Goal: Task Accomplishment & Management: Manage account settings

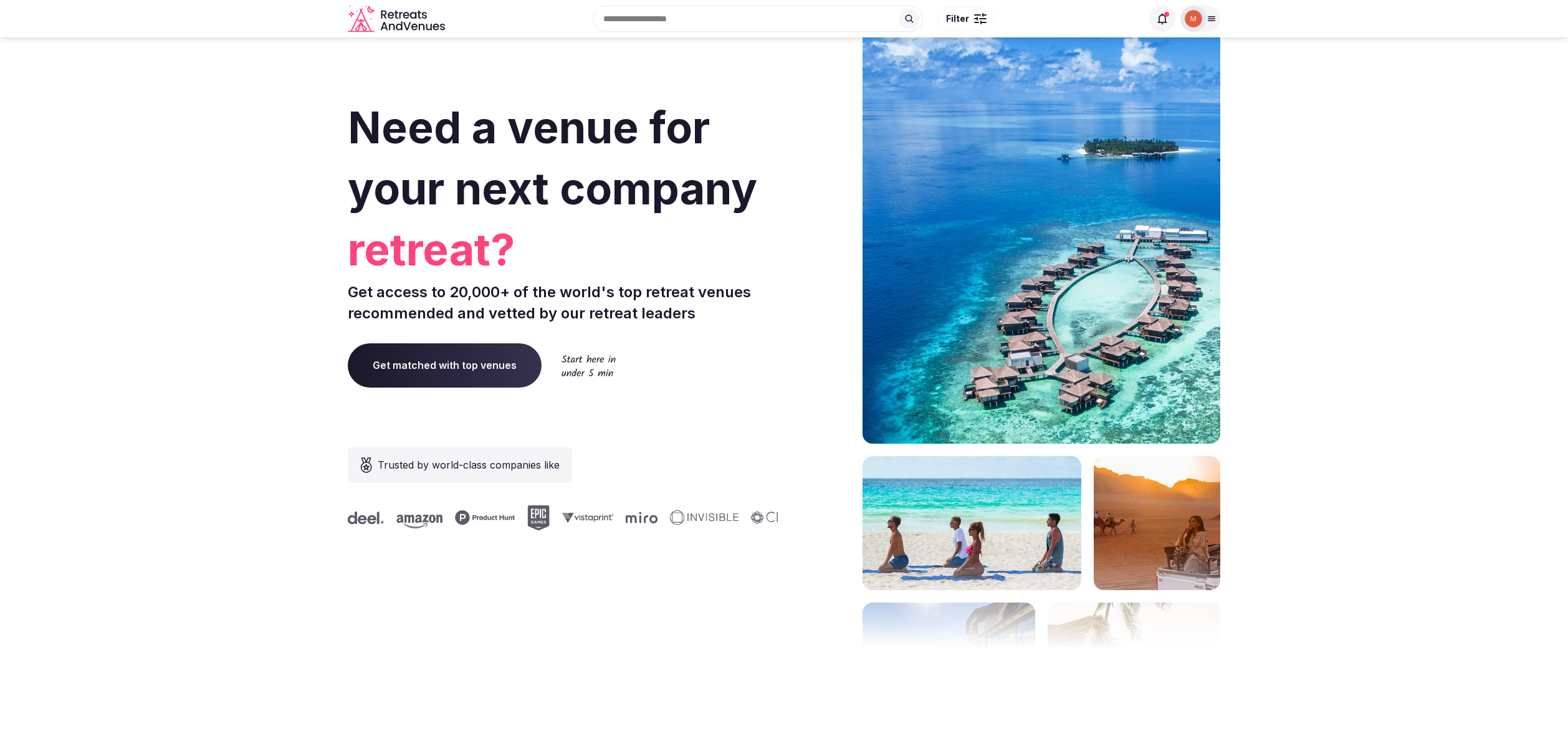
click at [1201, 14] on div at bounding box center [1193, 18] width 17 height 17
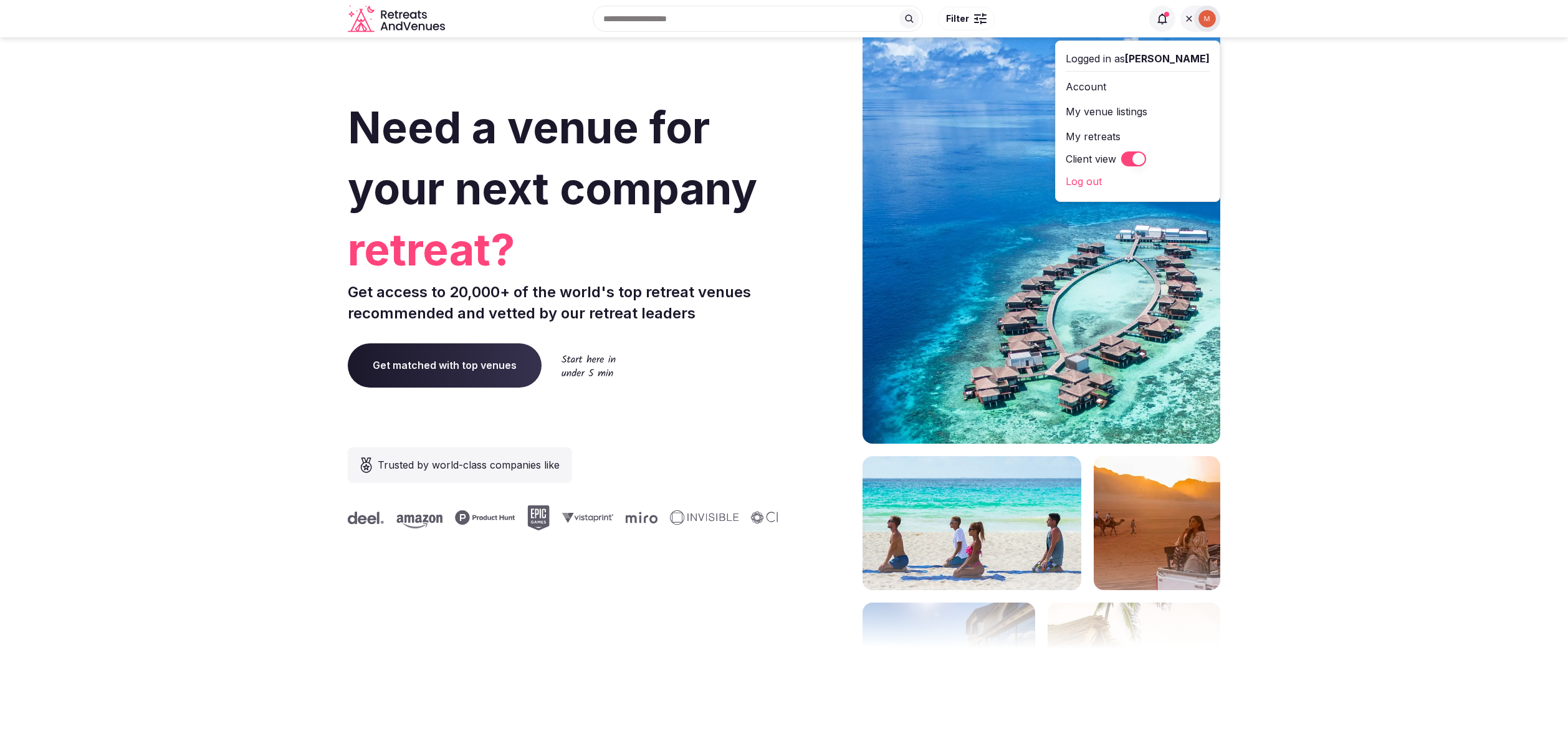
click at [1136, 155] on button "Client view" at bounding box center [1134, 159] width 25 height 15
click at [1185, 108] on button "Staff admin" at bounding box center [1138, 112] width 144 height 20
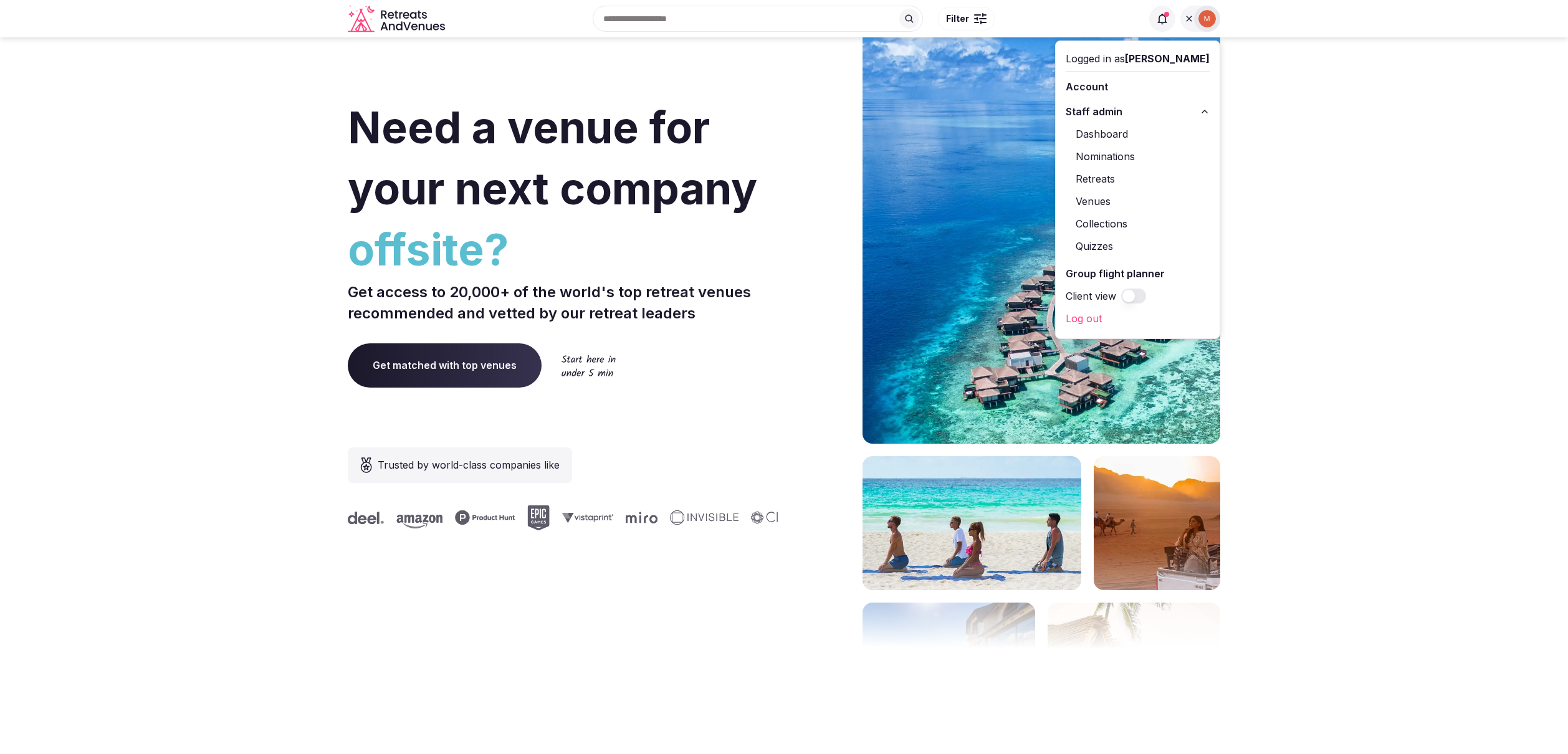
click at [1111, 172] on link "Retreats" at bounding box center [1138, 178] width 144 height 20
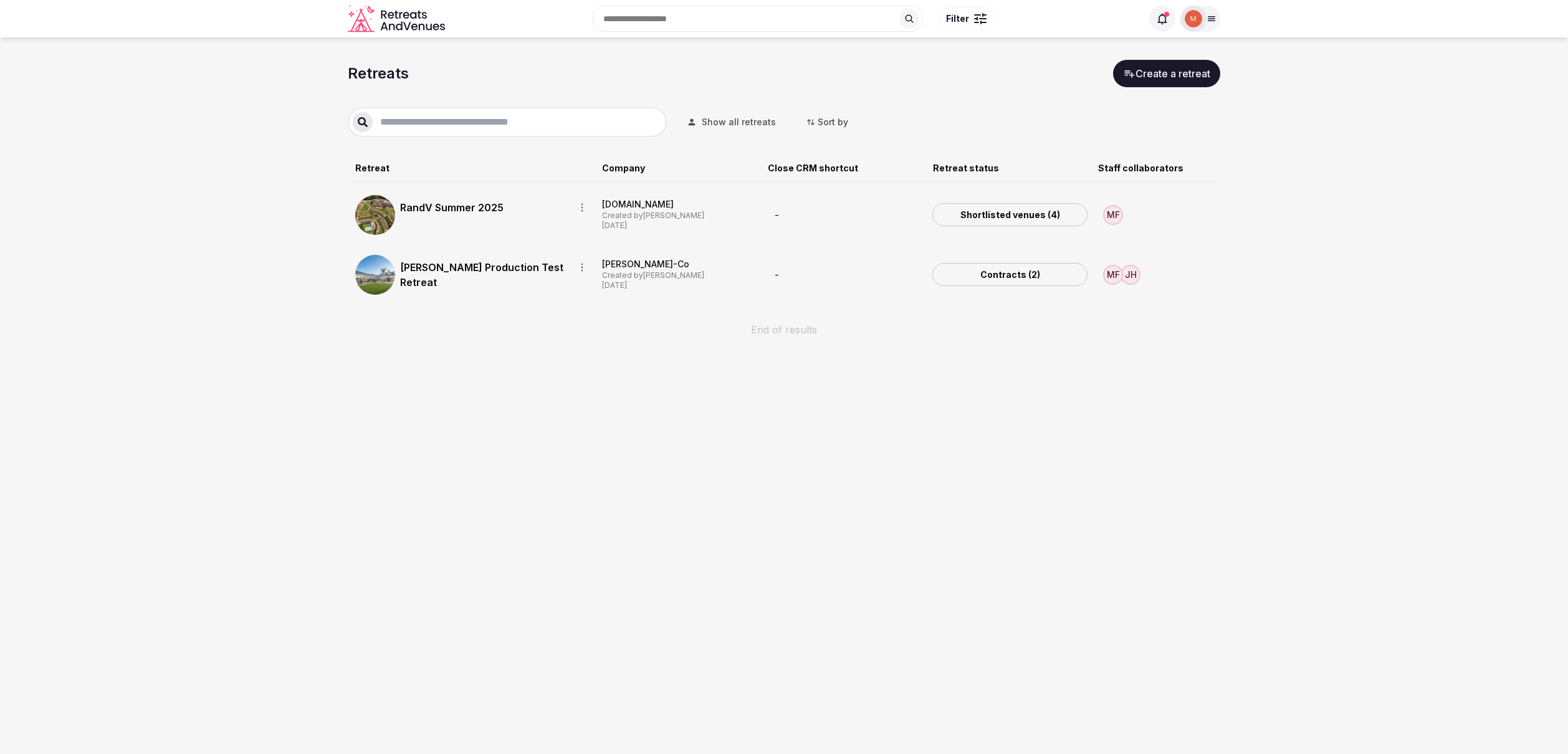
click at [476, 269] on link "[PERSON_NAME] Production Test Retreat" at bounding box center [482, 274] width 165 height 30
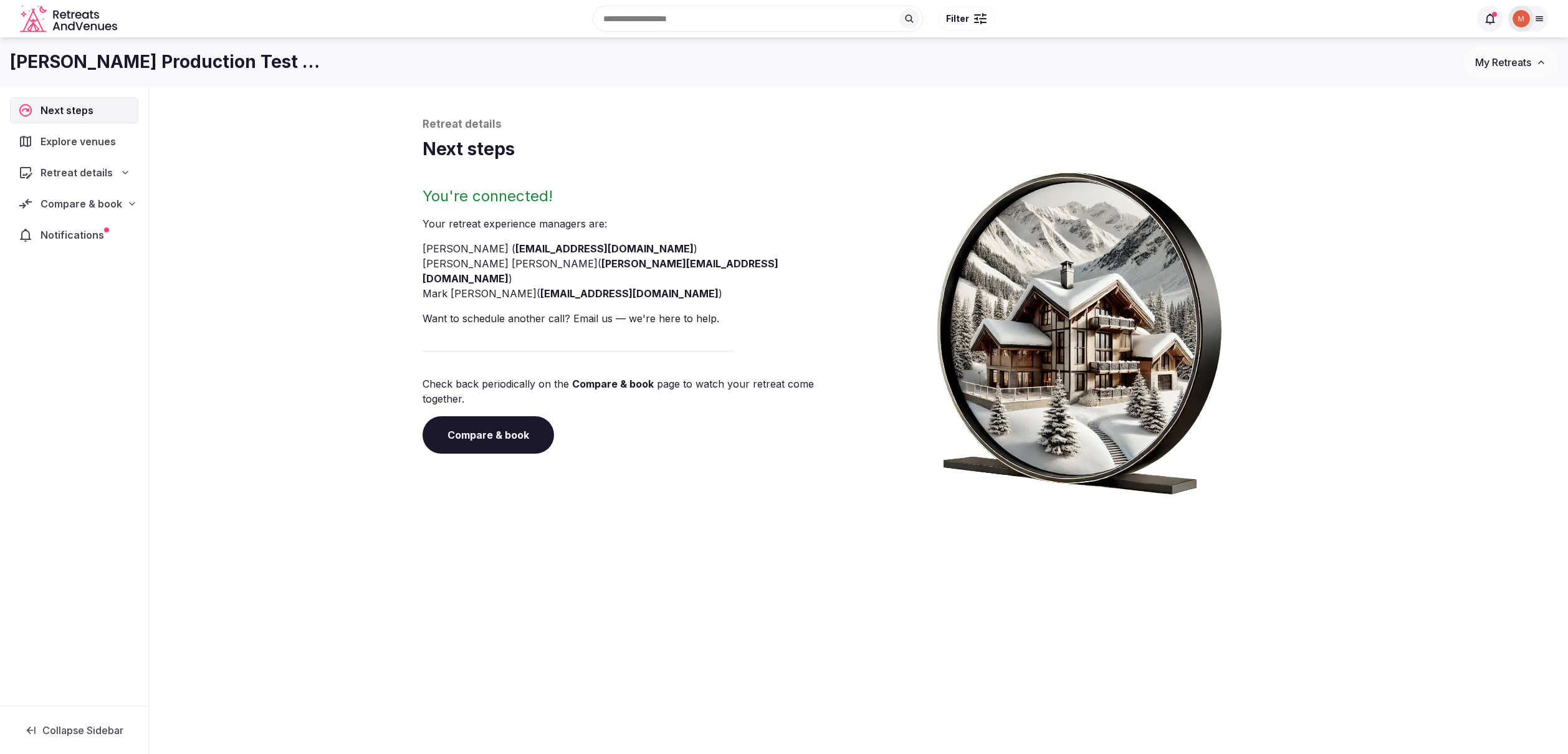
click at [453, 416] on link "Compare & book" at bounding box center [488, 434] width 132 height 37
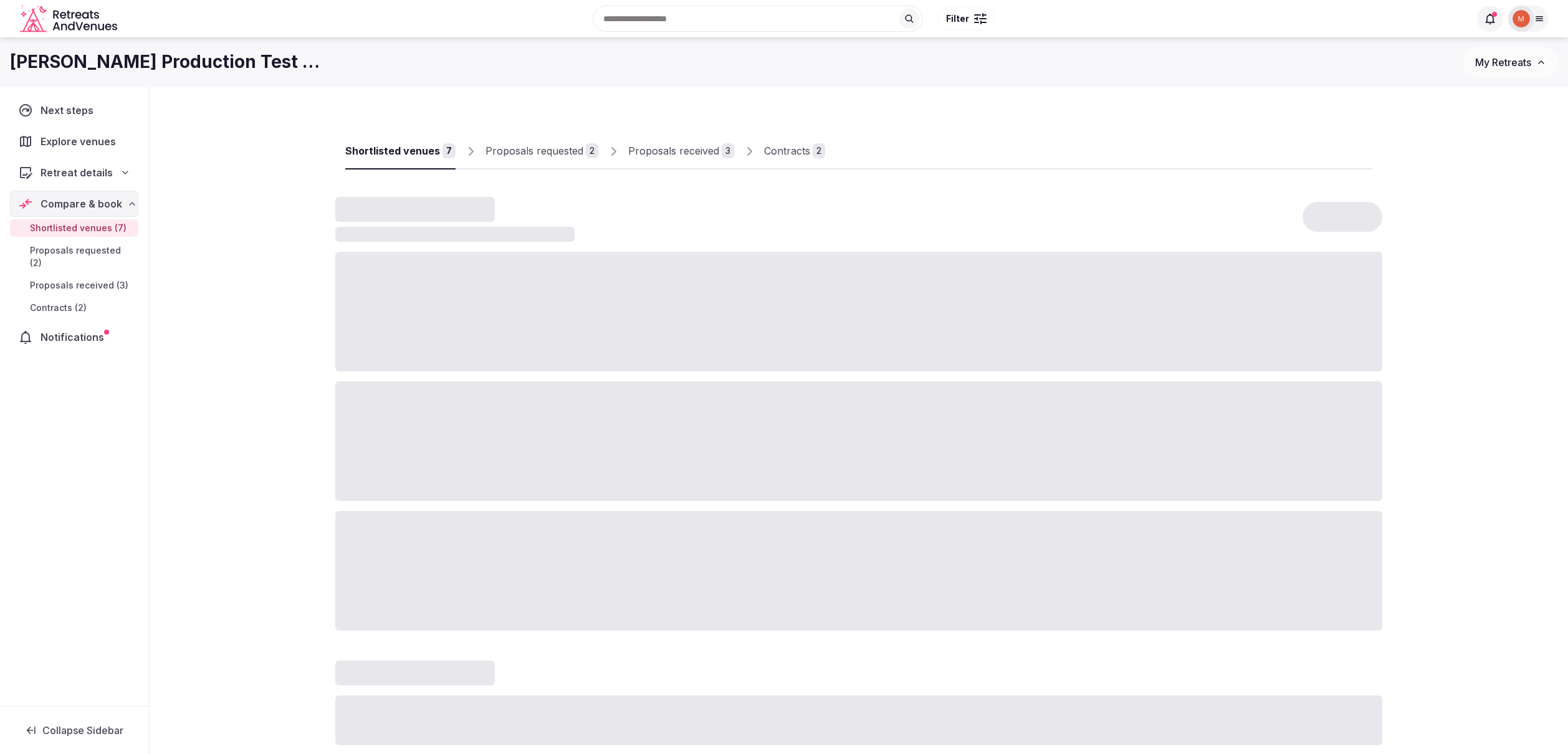
click at [652, 147] on div "Proposals received" at bounding box center [673, 150] width 91 height 15
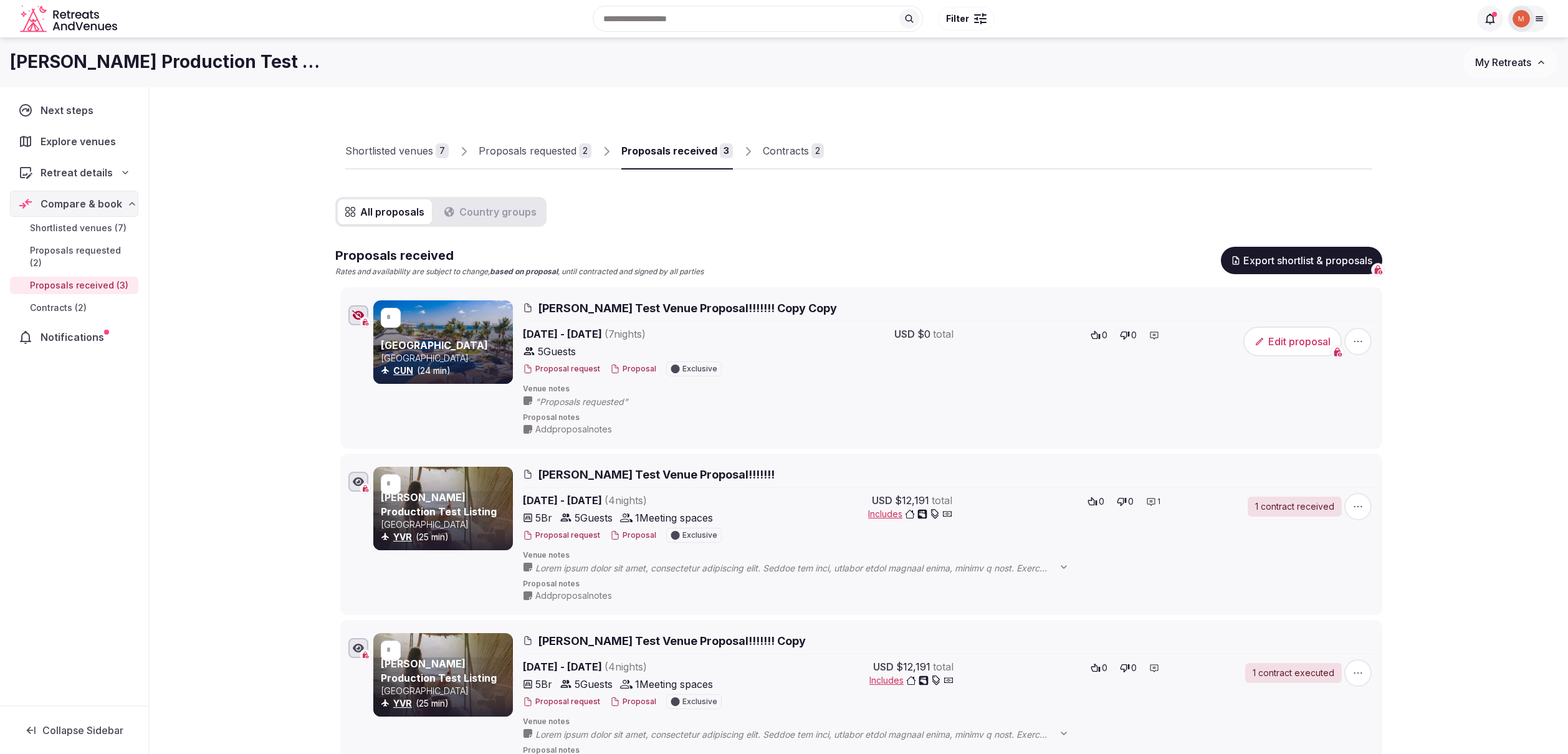
click at [652, 149] on div "Proposals received" at bounding box center [670, 150] width 96 height 15
click at [1536, 17] on icon at bounding box center [1540, 19] width 7 height 5
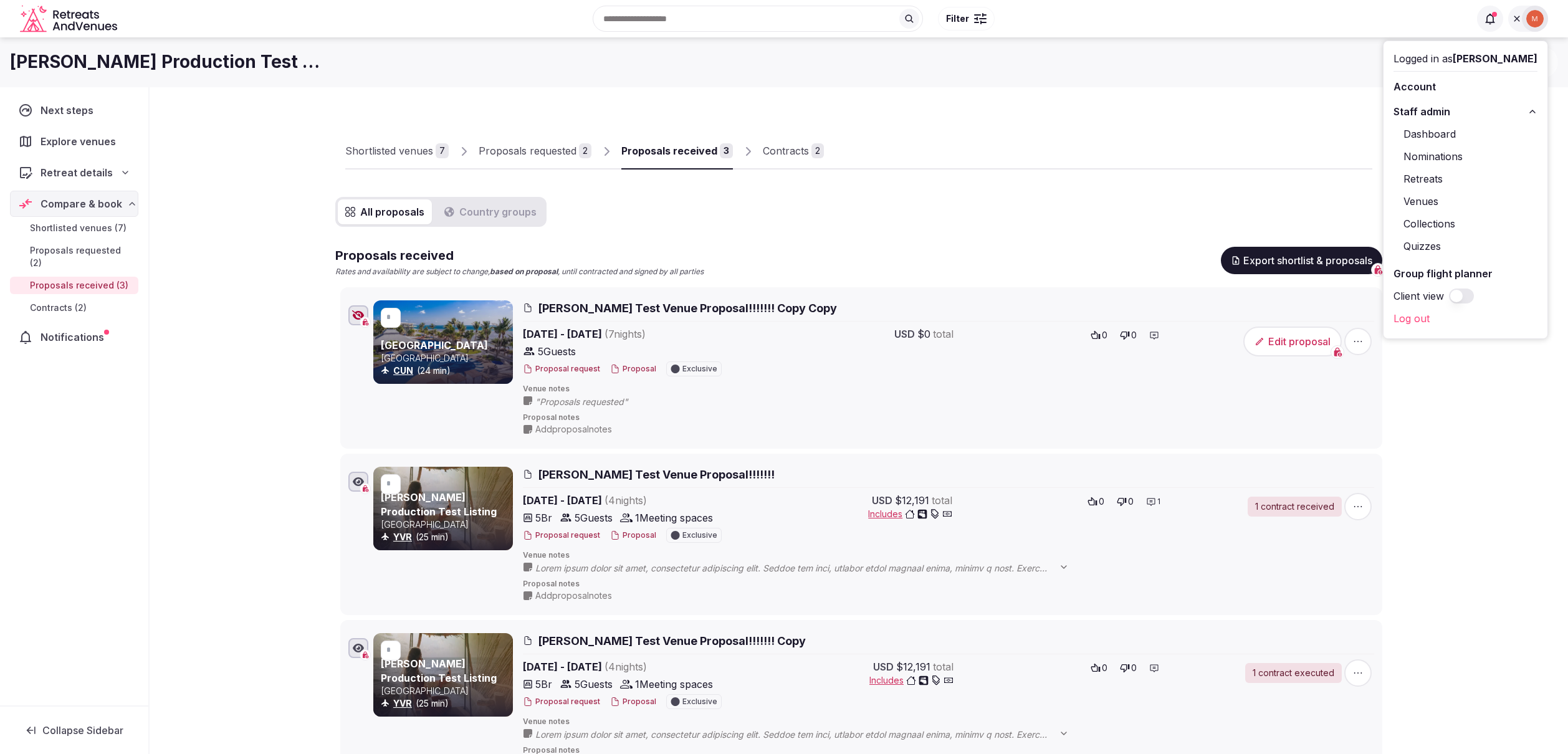
click at [1434, 177] on link "Retreats" at bounding box center [1465, 178] width 144 height 20
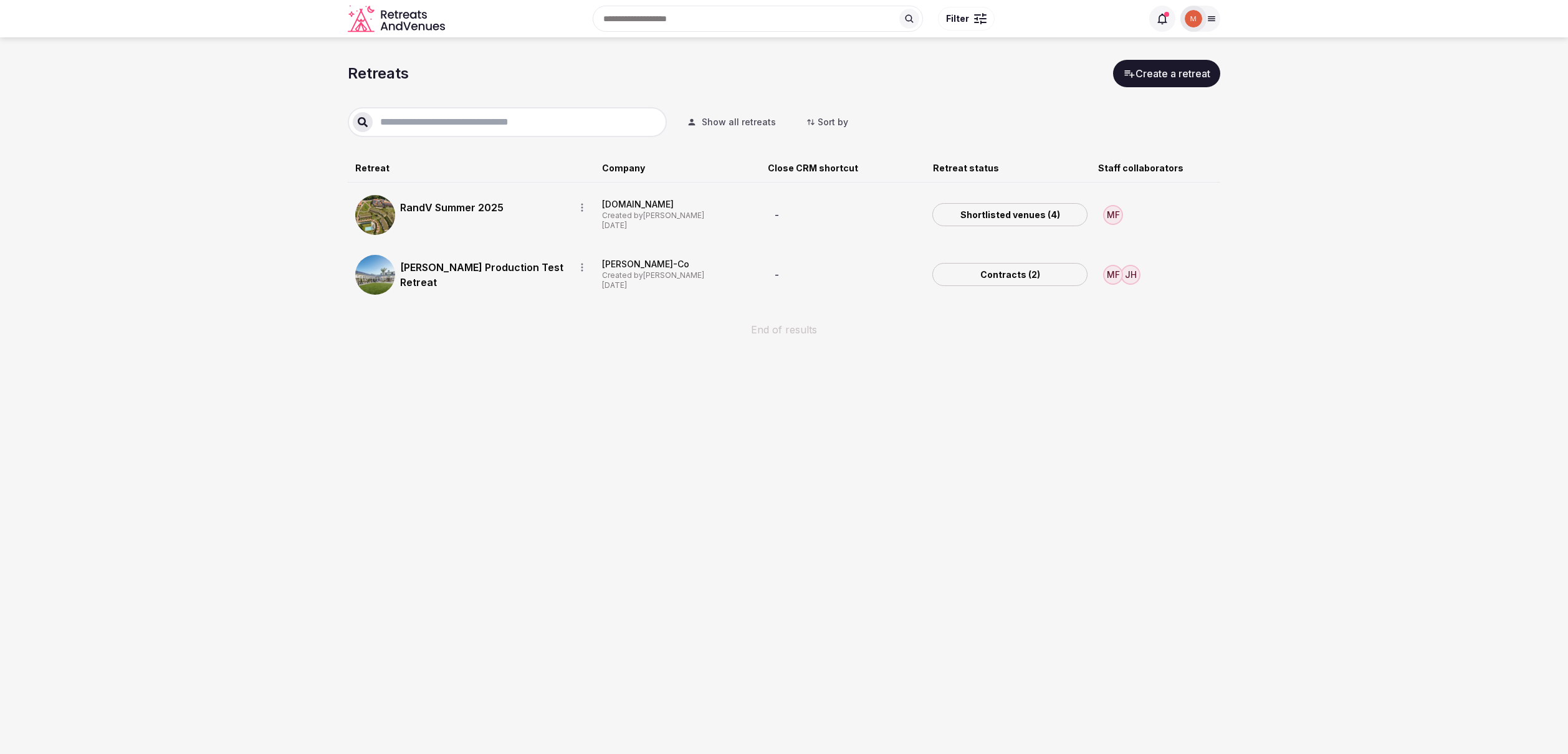
click at [406, 207] on link "RandV Summer 2025" at bounding box center [482, 207] width 165 height 15
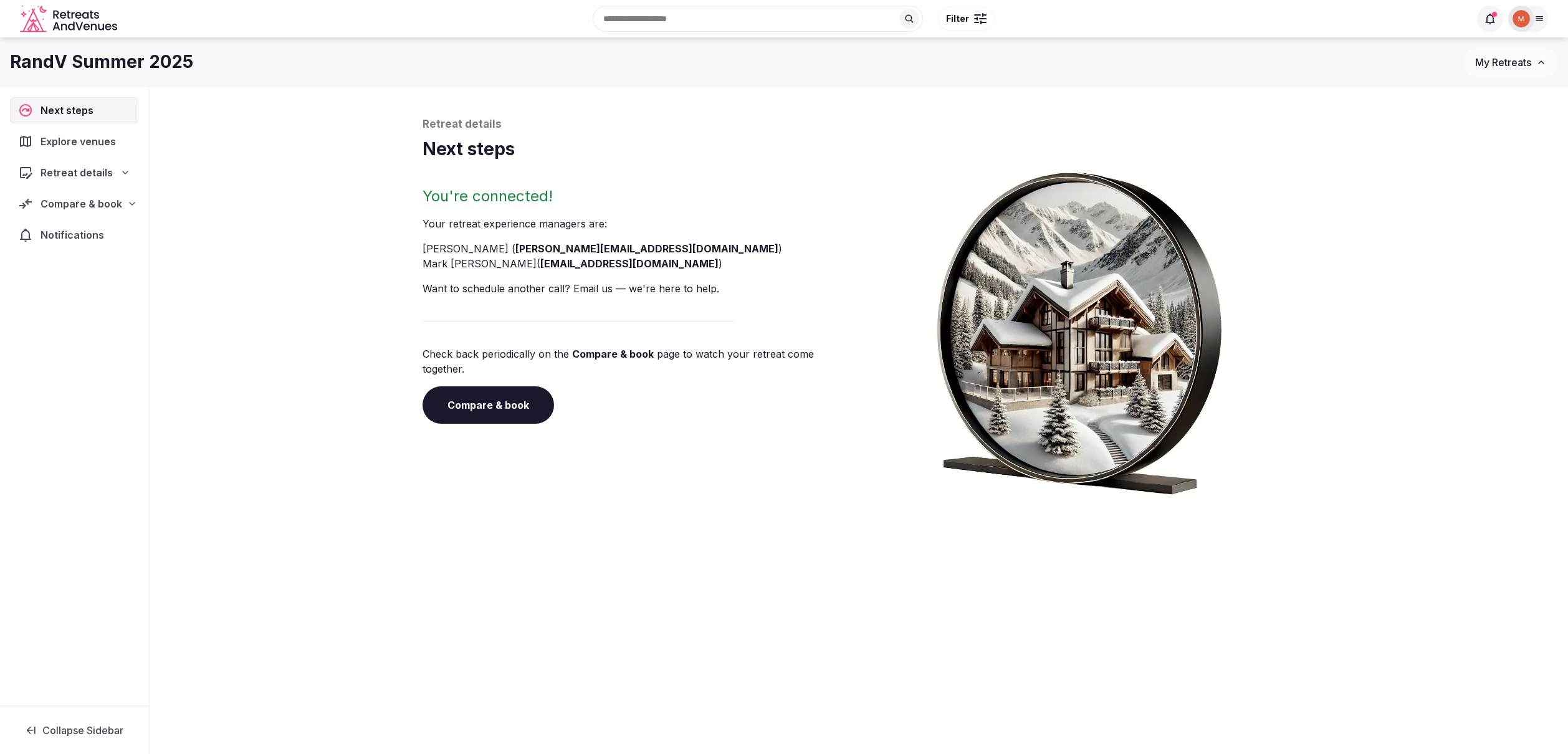
click at [483, 386] on link "Compare & book" at bounding box center [488, 404] width 132 height 37
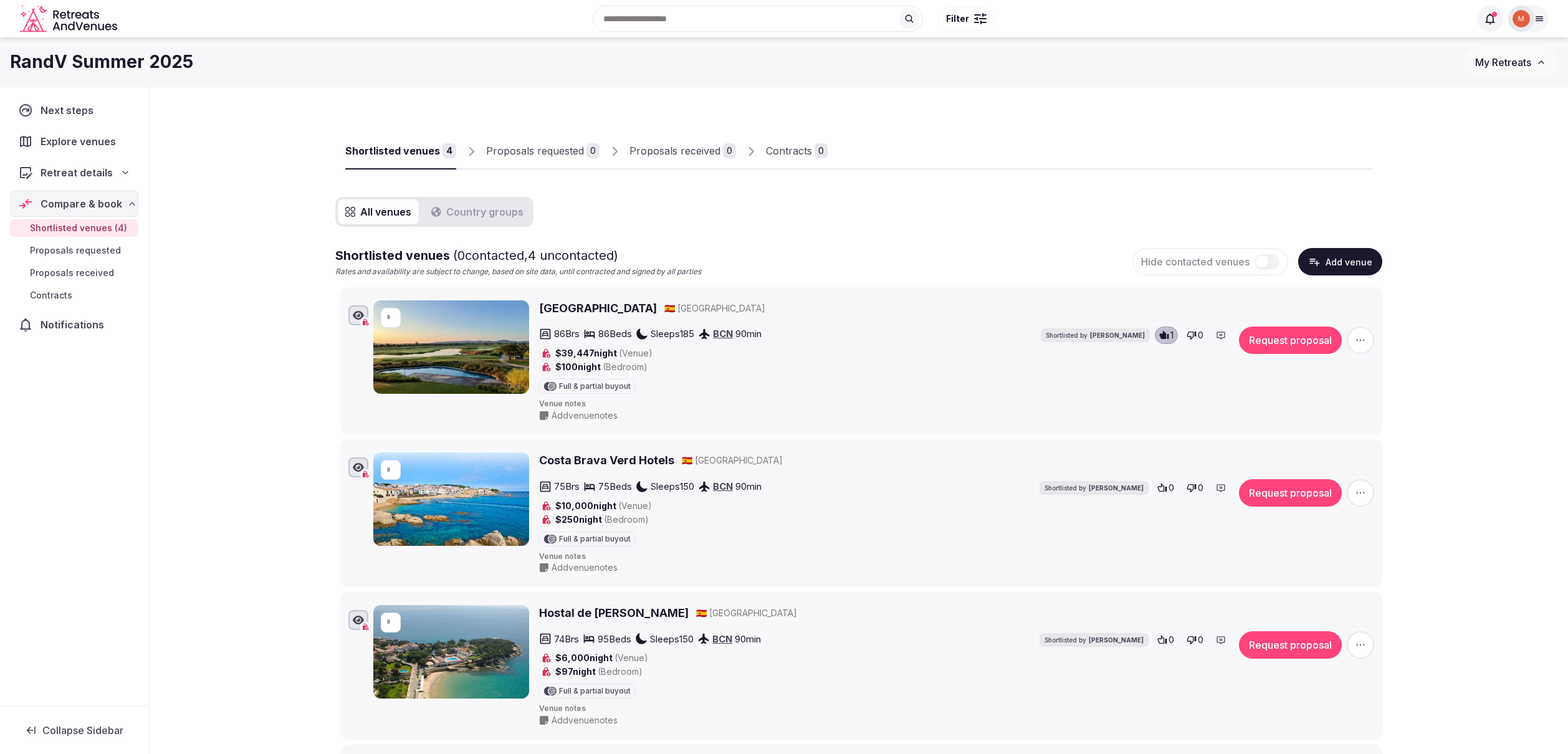
click at [1540, 15] on icon at bounding box center [1539, 18] width 10 height 10
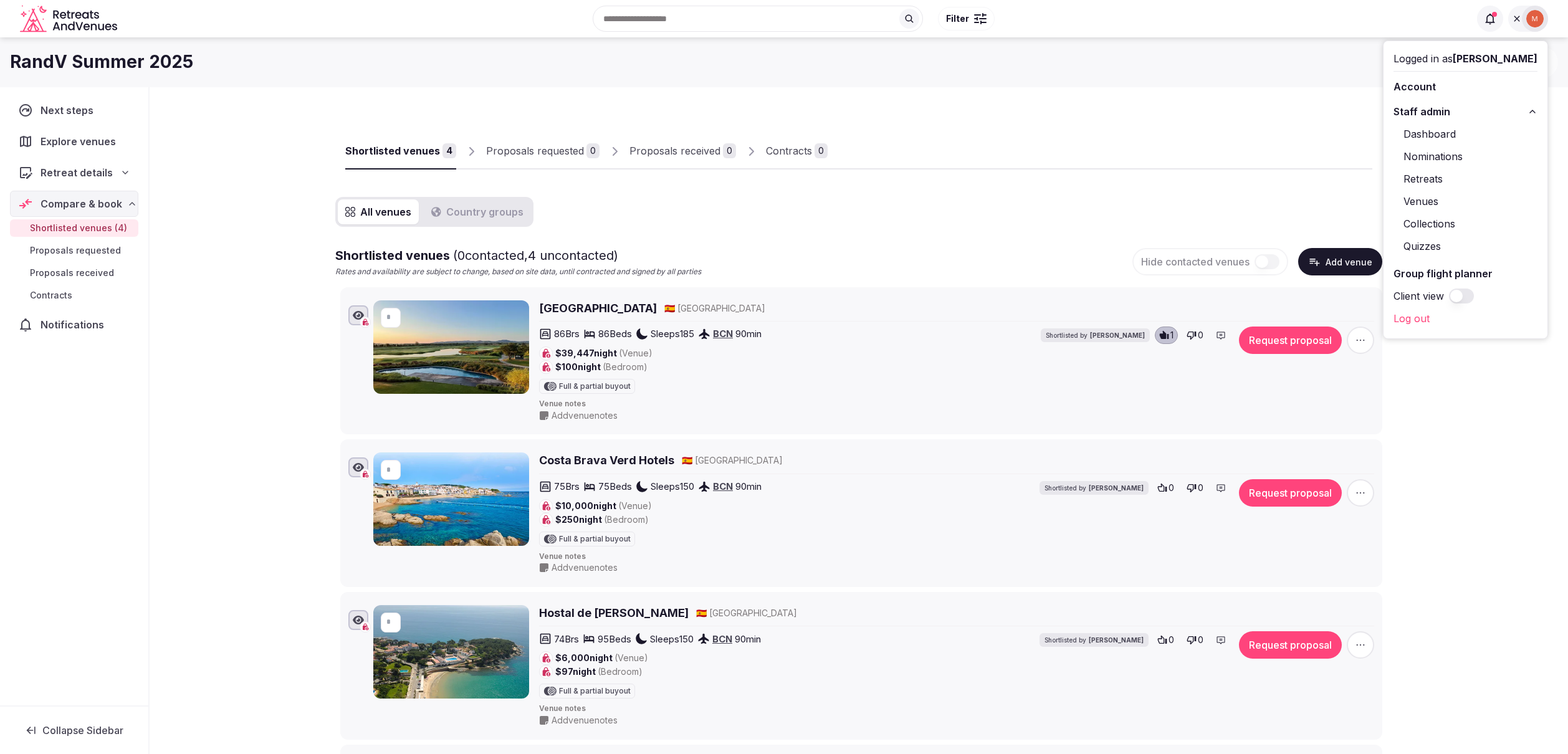
click at [1444, 177] on link "Retreats" at bounding box center [1465, 178] width 144 height 20
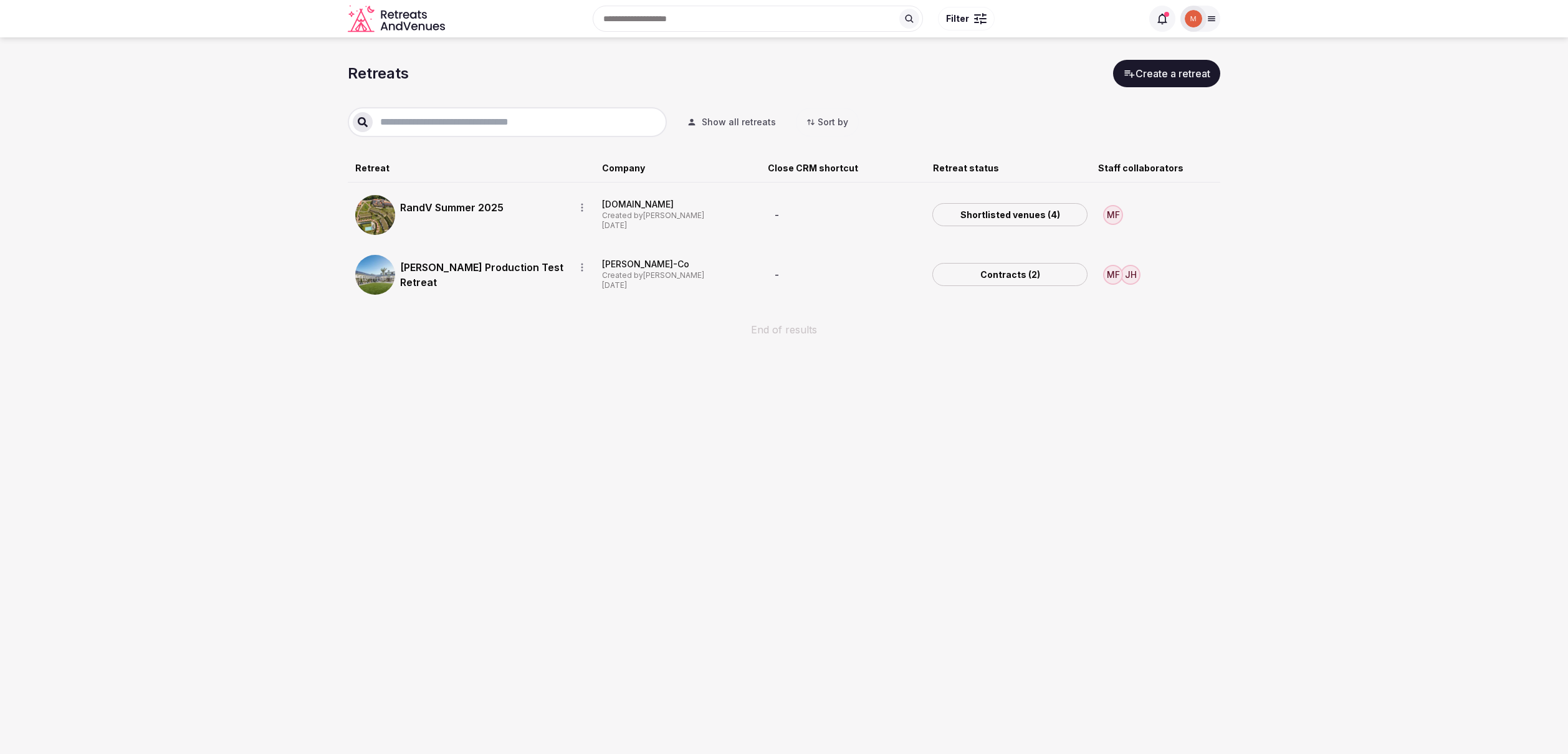
click at [546, 118] on input "text" at bounding box center [517, 122] width 289 height 15
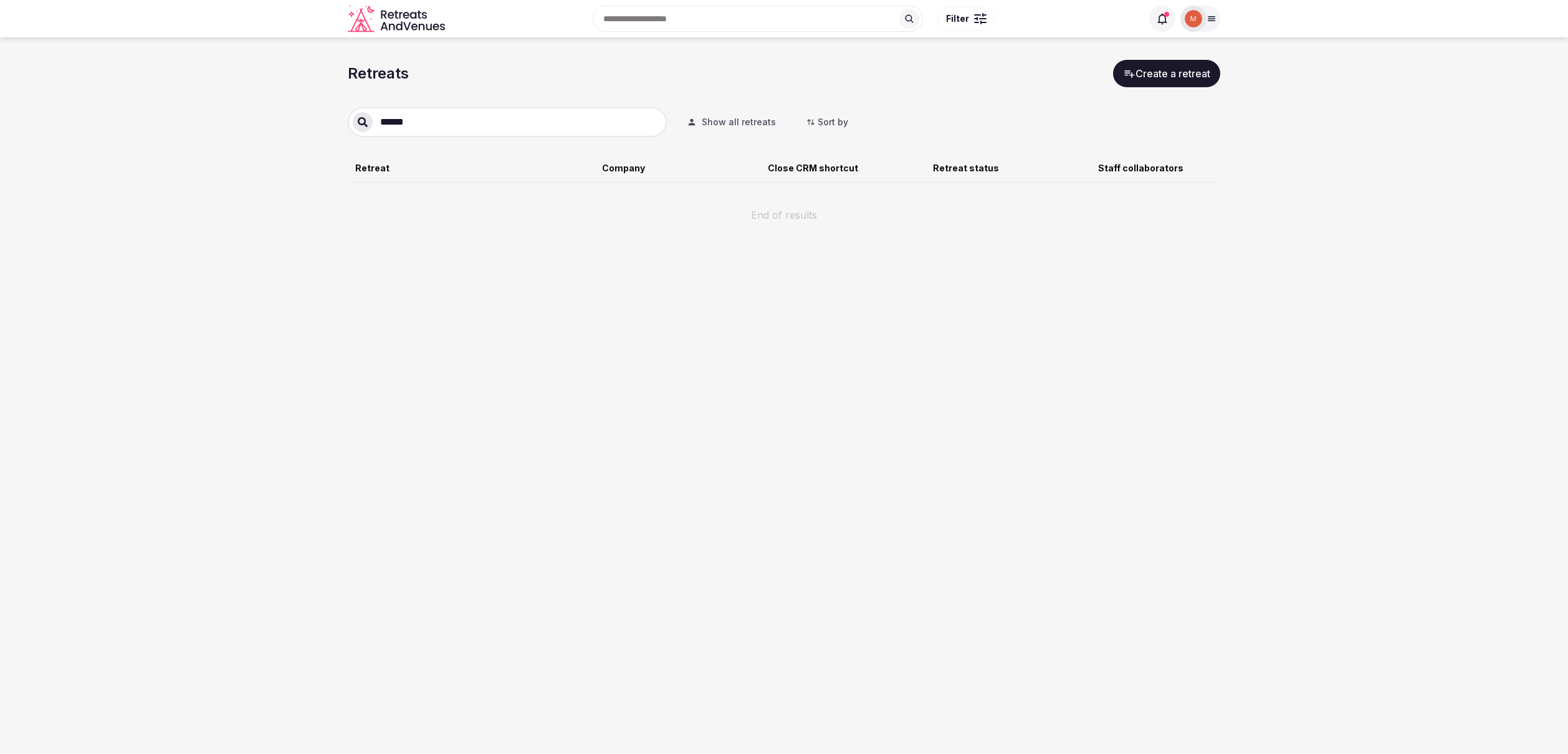
type input "******"
click at [770, 122] on span "Show all retreats" at bounding box center [739, 123] width 74 height 13
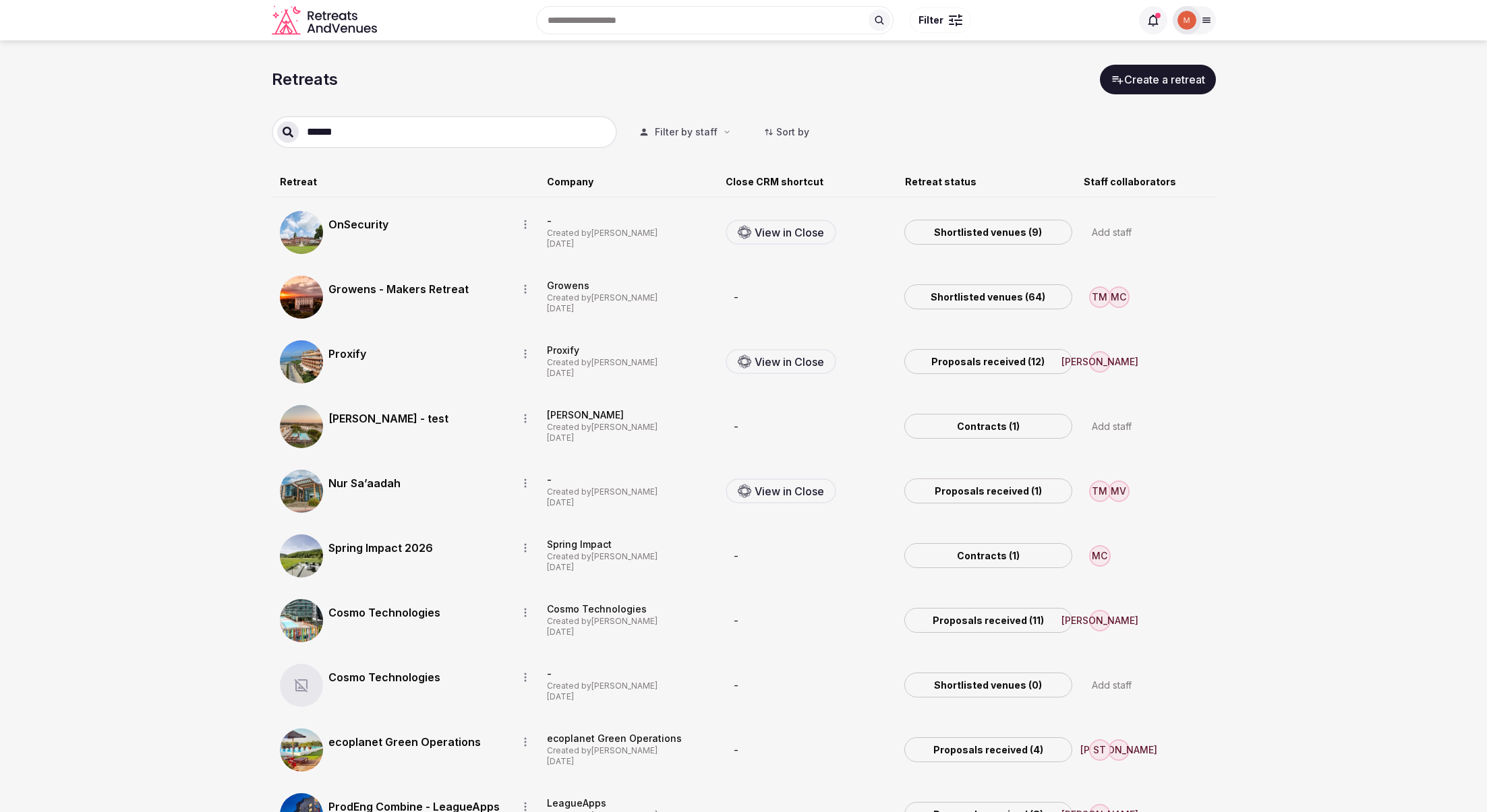
click at [1429, 317] on section "Retreats Create a retreat ****** Filter by staff Sort by Retreat Company Close …" at bounding box center [743, 787] width 1487 height 1494
click at [1001, 362] on link "Proposals received (12)" at bounding box center [988, 362] width 168 height 25
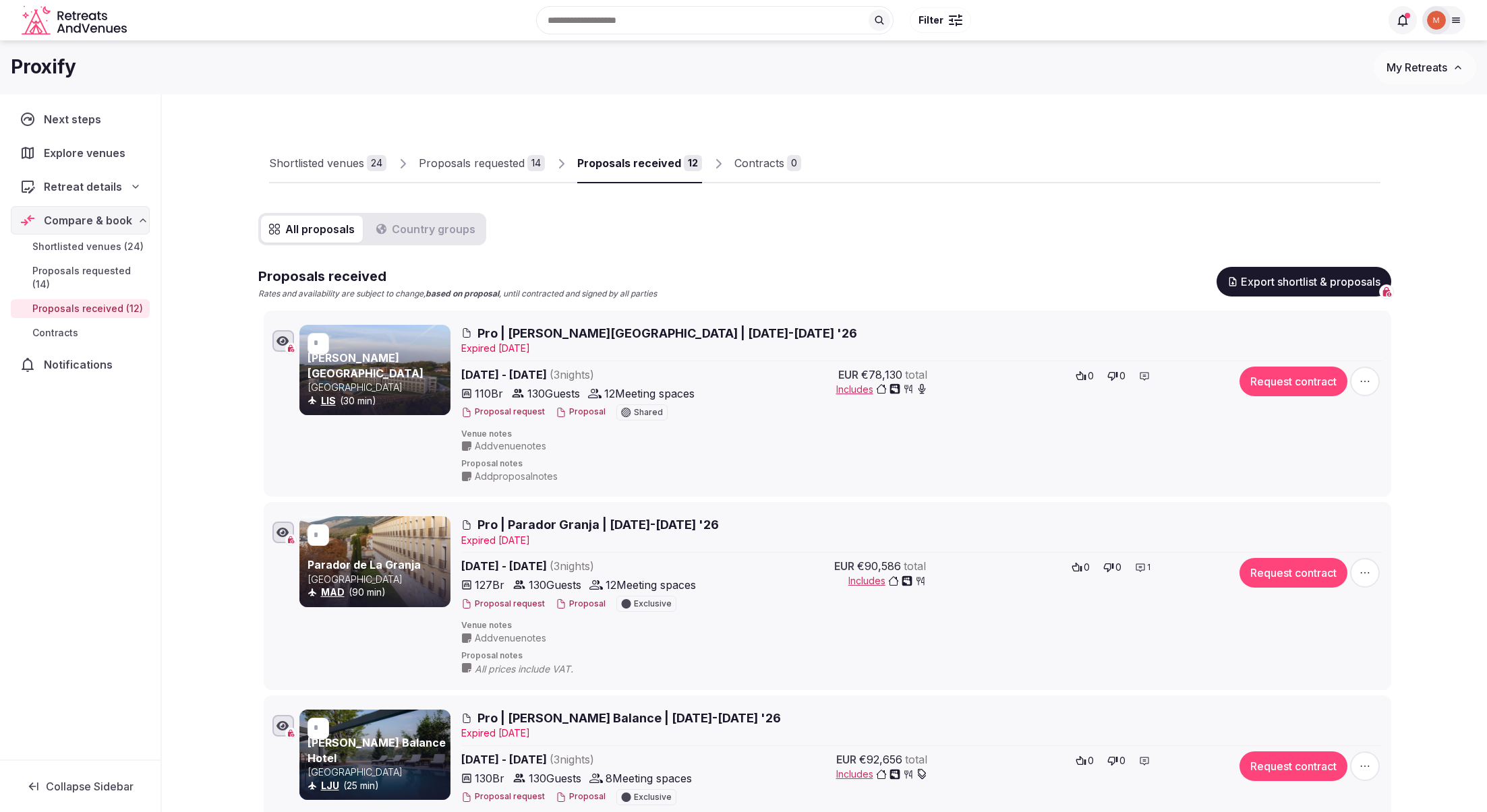
click at [1305, 286] on button "Export shortlist & proposals" at bounding box center [1304, 282] width 175 height 29
click at [574, 412] on button "Proposal" at bounding box center [580, 412] width 50 height 12
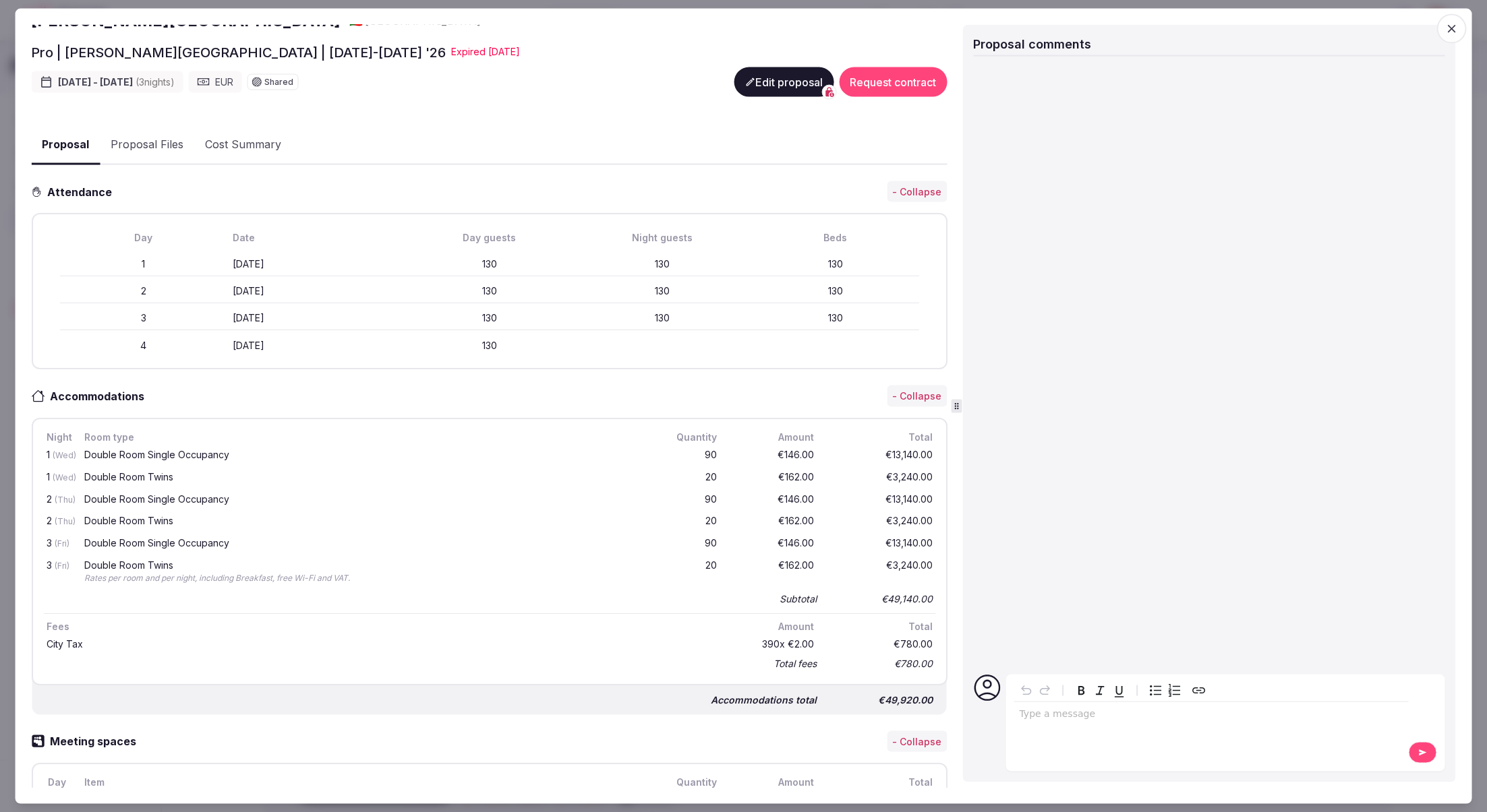
scroll to position [248, 0]
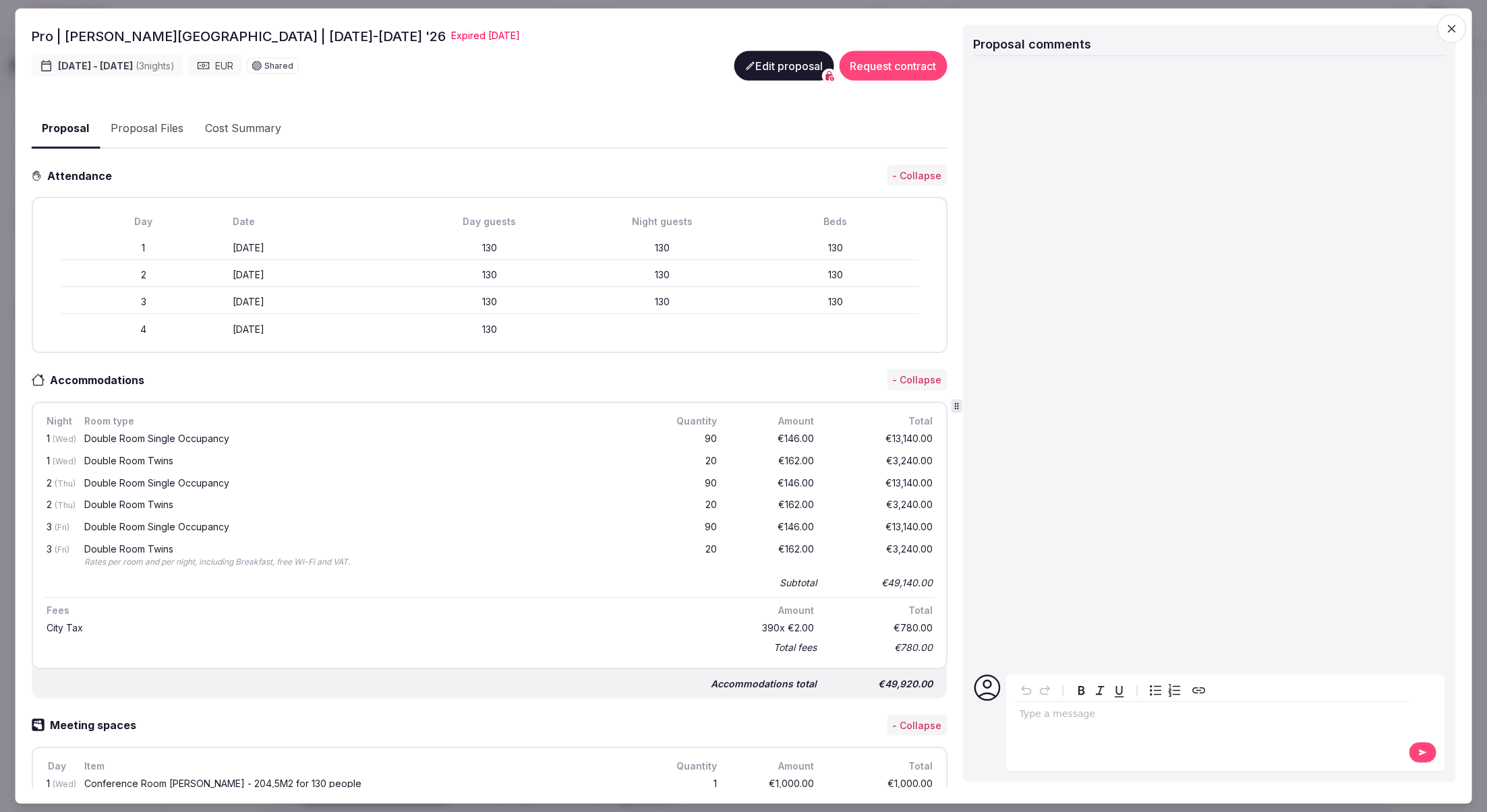
click at [775, 62] on button "Edit proposal" at bounding box center [783, 65] width 99 height 29
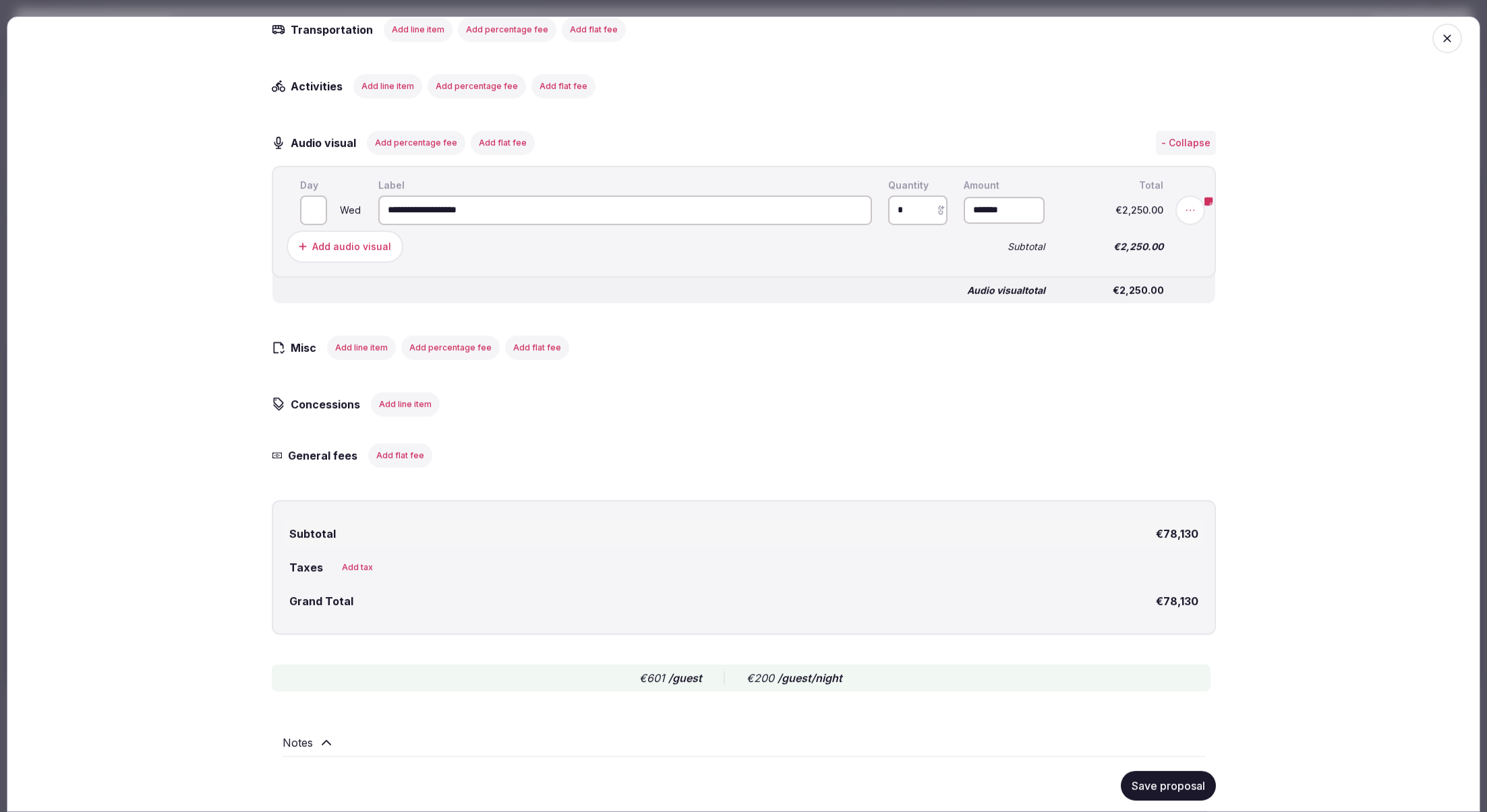
scroll to position [2494, 0]
